Goal: Information Seeking & Learning: Understand process/instructions

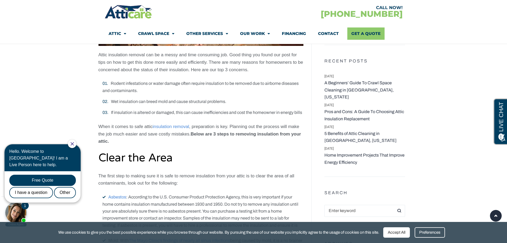
scroll to position [213, 0]
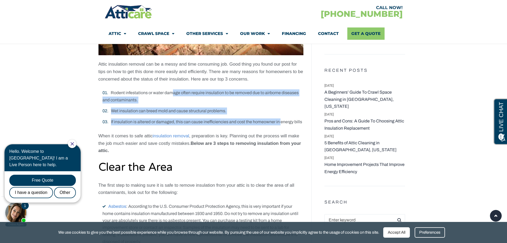
drag, startPoint x: 253, startPoint y: 111, endPoint x: 159, endPoint y: 82, distance: 99.2
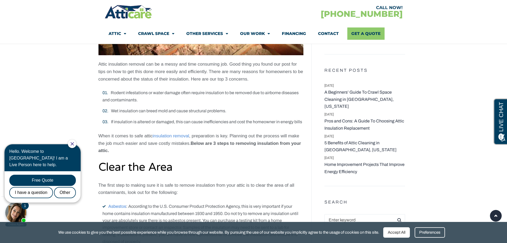
click at [296, 137] on p "When it comes to safe attic insulation removal , preparation is key. Planning o…" at bounding box center [201, 143] width 205 height 22
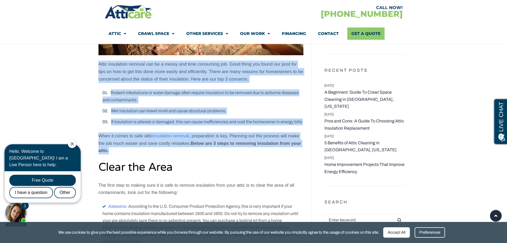
drag, startPoint x: 225, startPoint y: 124, endPoint x: 80, endPoint y: 60, distance: 158.0
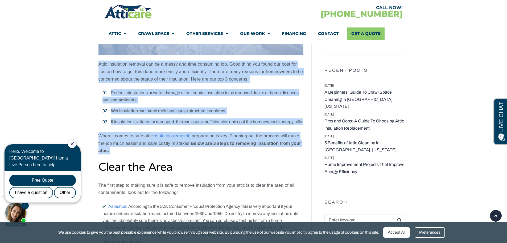
drag, startPoint x: 80, startPoint y: 60, endPoint x: 243, endPoint y: 148, distance: 185.4
click at [246, 149] on p "When it comes to safe attic insulation removal , preparation is key. Planning o…" at bounding box center [201, 143] width 205 height 22
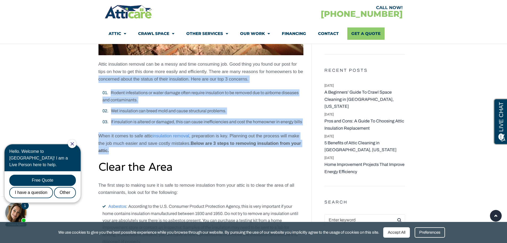
drag, startPoint x: 269, startPoint y: 153, endPoint x: 80, endPoint y: 74, distance: 205.7
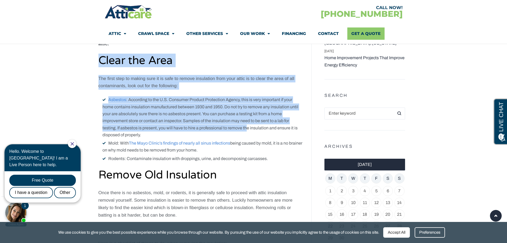
drag, startPoint x: 161, startPoint y: 99, endPoint x: 250, endPoint y: 127, distance: 93.4
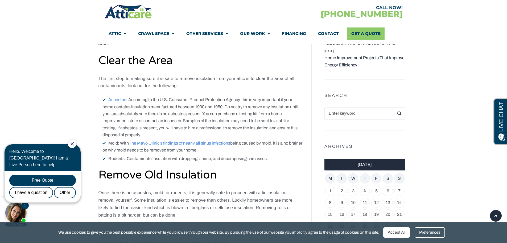
click at [250, 127] on li "Asbestos : According to the U.S. Consumer Product Protection Agency, this is ve…" at bounding box center [203, 117] width 201 height 42
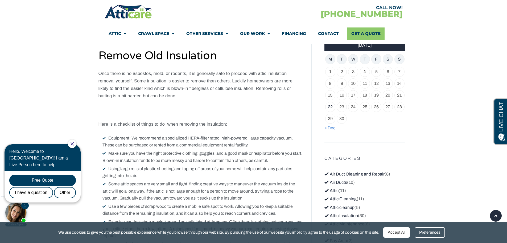
scroll to position [426, 0]
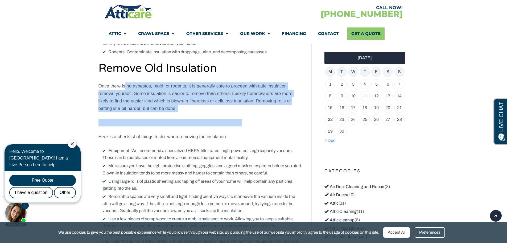
drag, startPoint x: 200, startPoint y: 107, endPoint x: 124, endPoint y: 86, distance: 78.2
click at [124, 86] on p "Once there is no asbestos, mold, or rodents, it is generally safe to proceed wi…" at bounding box center [201, 97] width 205 height 30
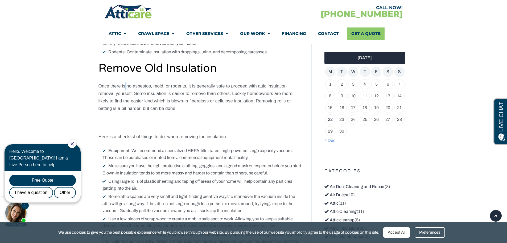
click at [124, 86] on p "Once there is no asbestos, mold, or rodents, it is generally safe to proceed wi…" at bounding box center [201, 97] width 205 height 30
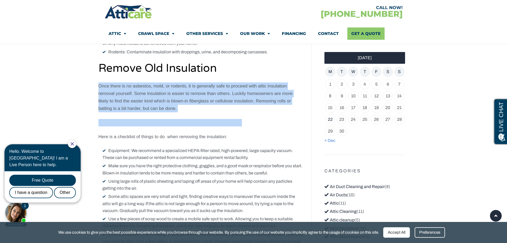
click at [124, 86] on p "Once there is no asbestos, mold, or rodents, it is generally safe to proceed wi…" at bounding box center [201, 97] width 205 height 30
click at [196, 105] on p "Once there is no asbestos, mold, or rodents, it is generally safe to proceed wi…" at bounding box center [201, 97] width 205 height 30
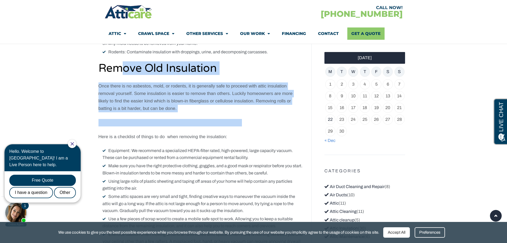
drag, startPoint x: 262, startPoint y: 111, endPoint x: 117, endPoint y: 71, distance: 150.8
click at [117, 71] on h2 "Remove Old Insulation" at bounding box center [201, 68] width 205 height 12
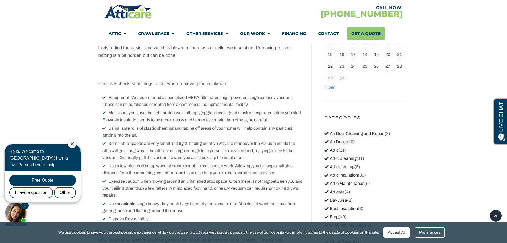
scroll to position [480, 0]
drag, startPoint x: 128, startPoint y: 72, endPoint x: 205, endPoint y: 122, distance: 91.3
click at [214, 125] on li "Using large rolls of plastic sheeting and taping off areas of your home will he…" at bounding box center [203, 131] width 201 height 14
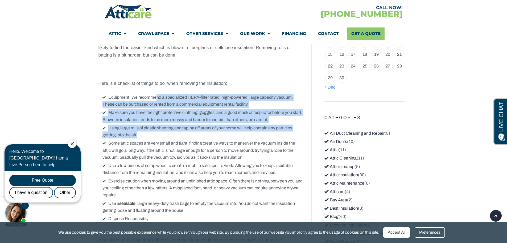
drag, startPoint x: 223, startPoint y: 136, endPoint x: 155, endPoint y: 92, distance: 80.8
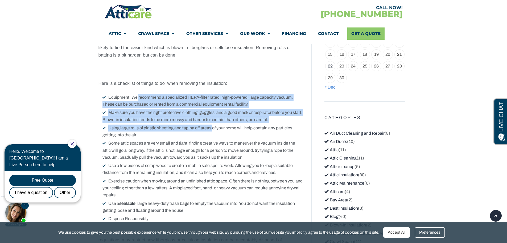
drag, startPoint x: 154, startPoint y: 92, endPoint x: 213, endPoint y: 131, distance: 70.5
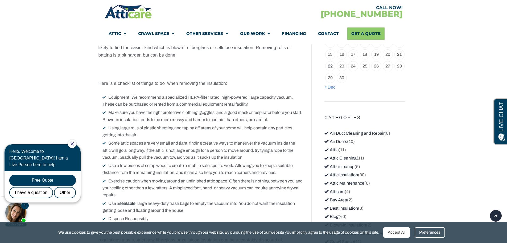
click at [217, 131] on li "Using large rolls of plastic sheeting and taping off areas of your home will he…" at bounding box center [203, 131] width 201 height 14
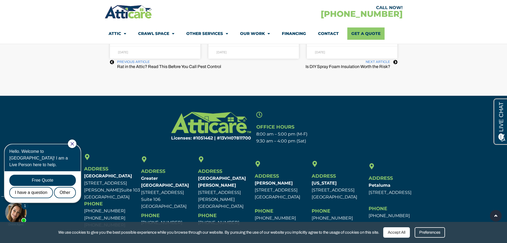
scroll to position [1844, 0]
